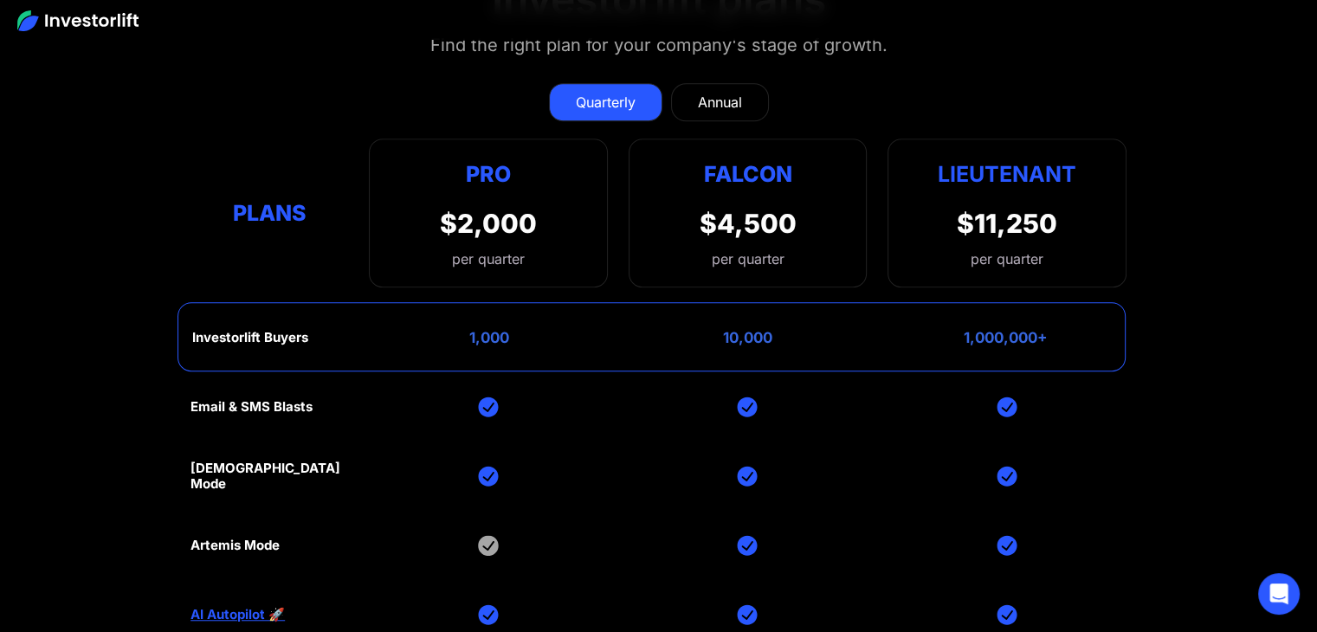
scroll to position [7762, 0]
click at [700, 93] on div "Annual" at bounding box center [720, 103] width 44 height 21
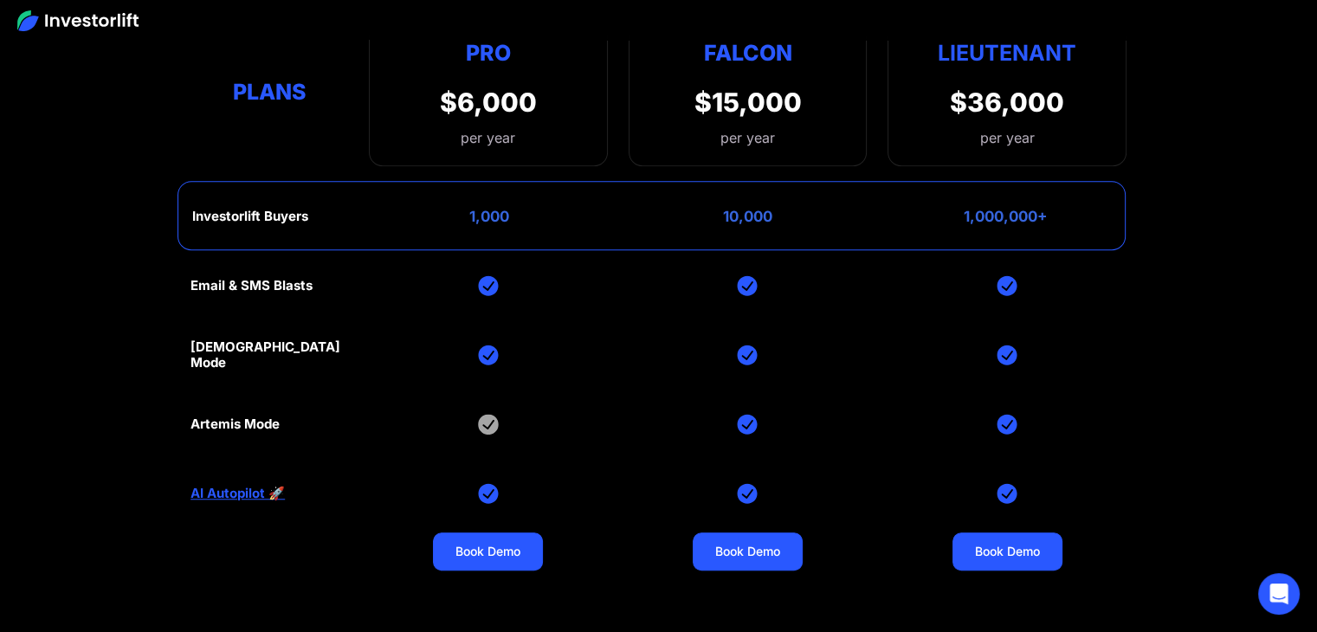
scroll to position [7885, 0]
click at [252, 485] on link "AI Autopilot 🚀" at bounding box center [238, 493] width 94 height 16
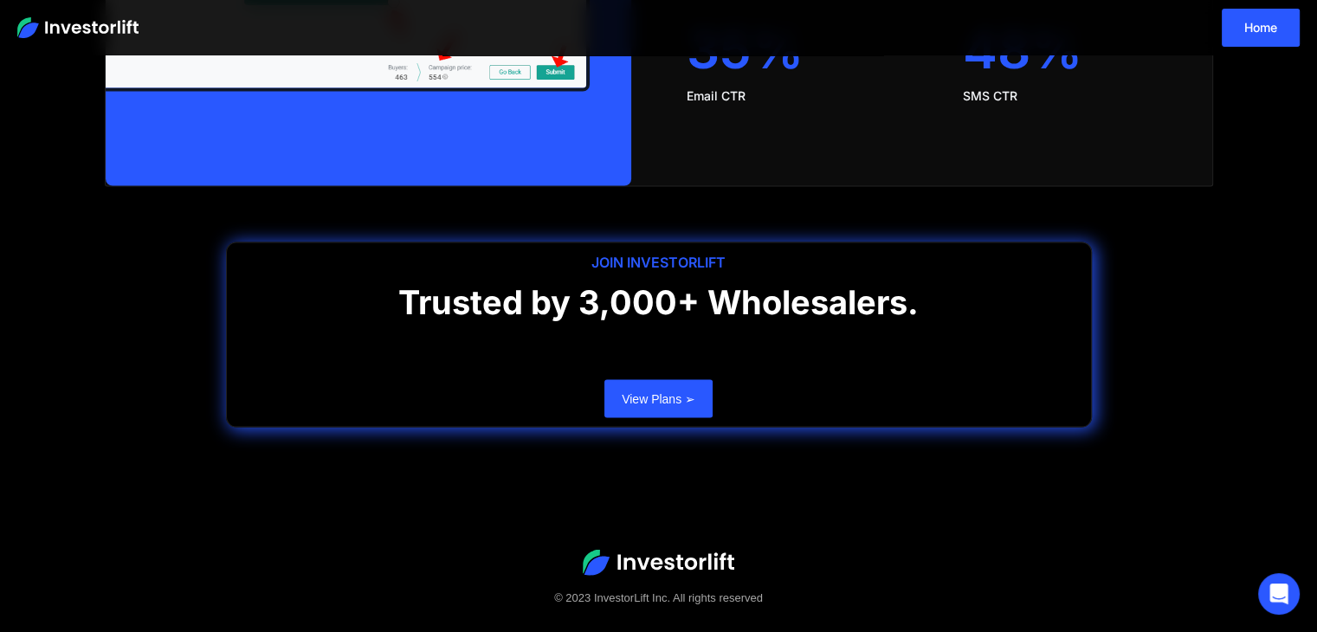
scroll to position [3651, 0]
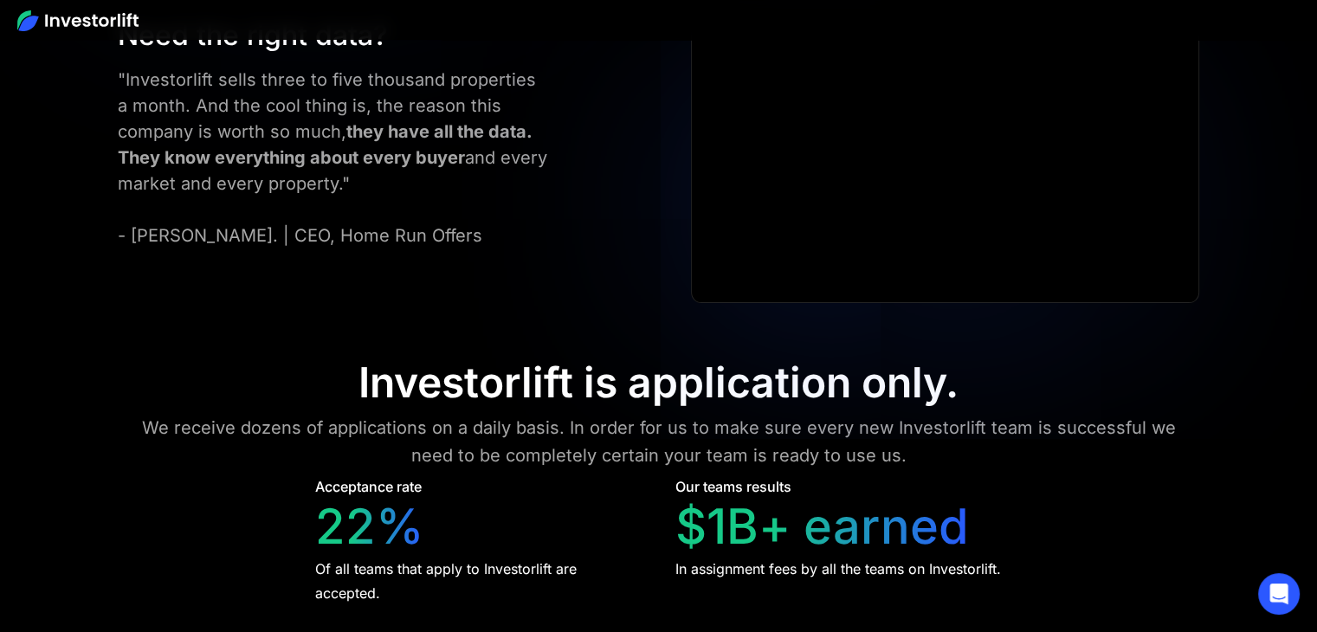
scroll to position [7049, 0]
